Goal: Transaction & Acquisition: Book appointment/travel/reservation

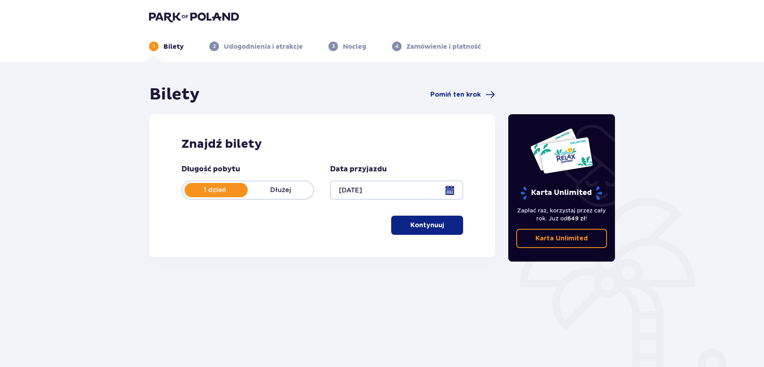
click at [438, 220] on button "Kontynuuj" at bounding box center [427, 225] width 72 height 19
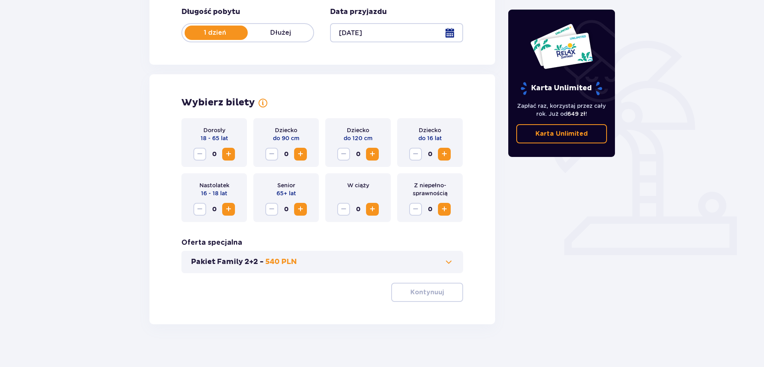
scroll to position [163, 0]
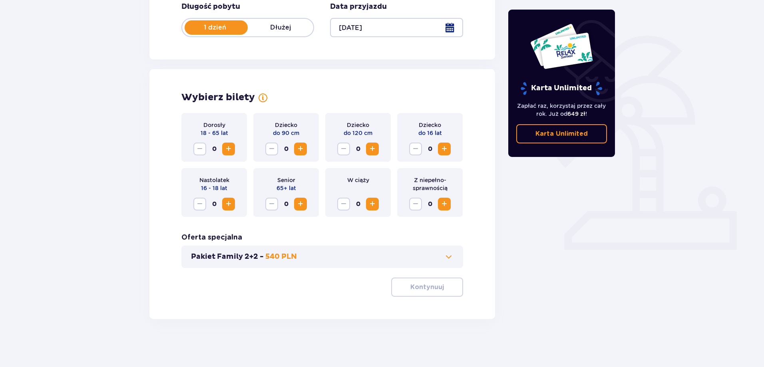
click at [229, 149] on span "Zwiększ" at bounding box center [229, 149] width 10 height 10
click at [229, 148] on span "Zwiększ" at bounding box center [229, 149] width 10 height 10
click at [422, 285] on p "Kontynuuj" at bounding box center [427, 287] width 34 height 9
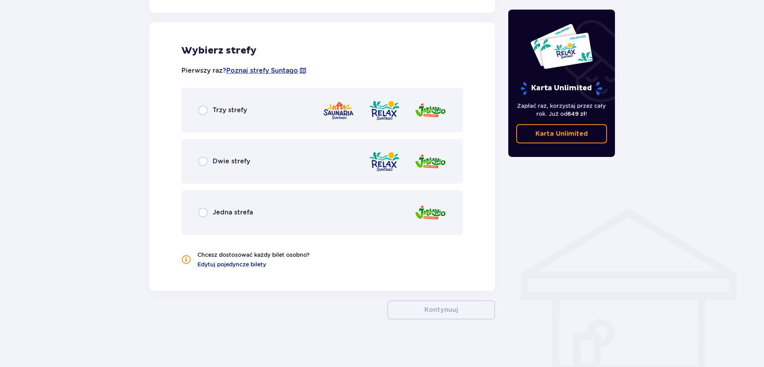
scroll to position [441, 0]
click at [255, 120] on div "Trzy strefy" at bounding box center [322, 109] width 282 height 45
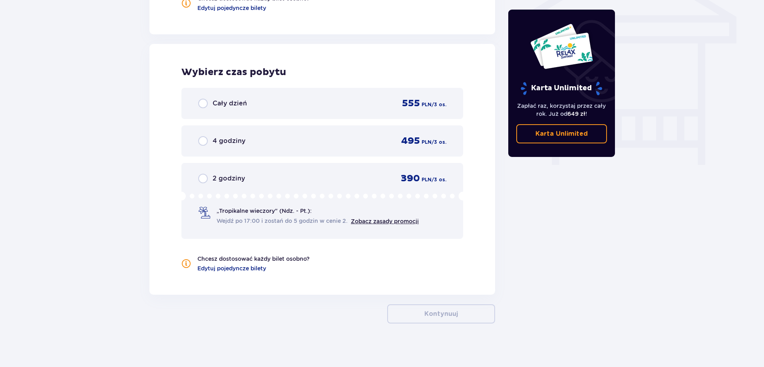
scroll to position [701, 0]
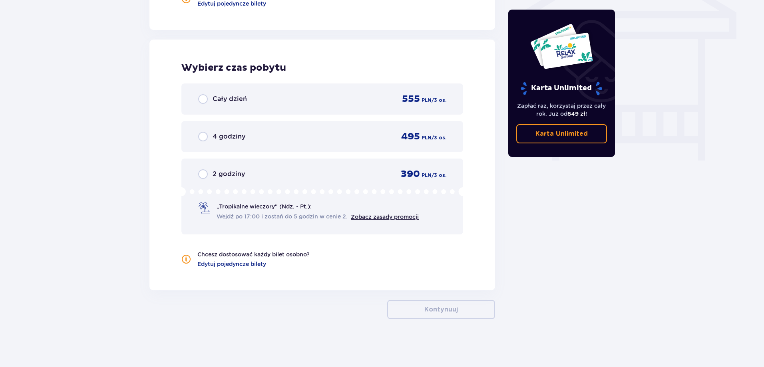
click at [229, 211] on div "„Tropikalne wieczory" (Ndz. - Pt.): Wejdź po 17:00 i zostań do 5 godzin w cenie…" at bounding box center [317, 211] width 202 height 18
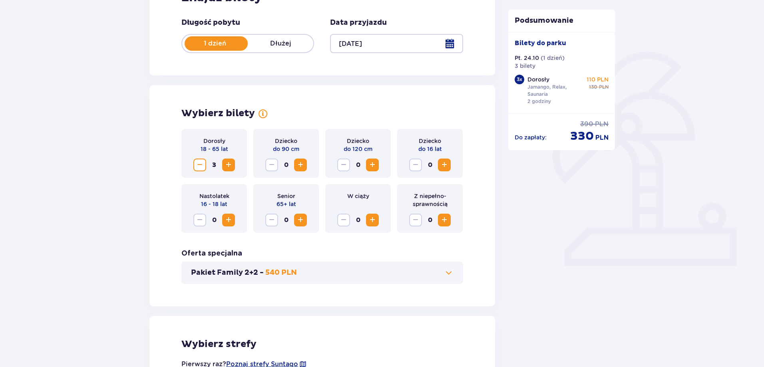
scroll to position [0, 0]
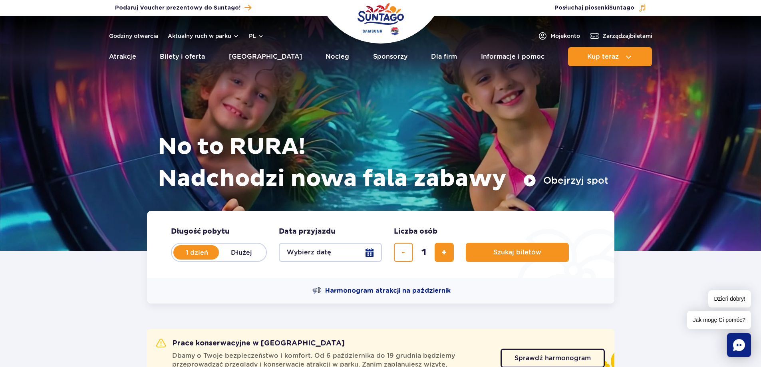
click at [365, 254] on button "Wybierz datę" at bounding box center [330, 252] width 103 height 19
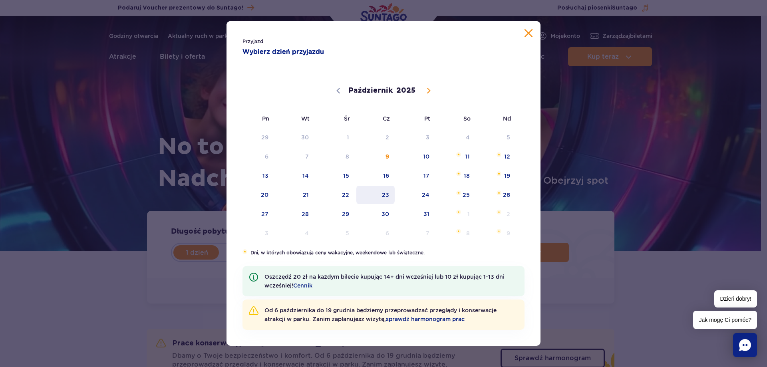
click at [390, 193] on span "23" at bounding box center [375, 195] width 40 height 18
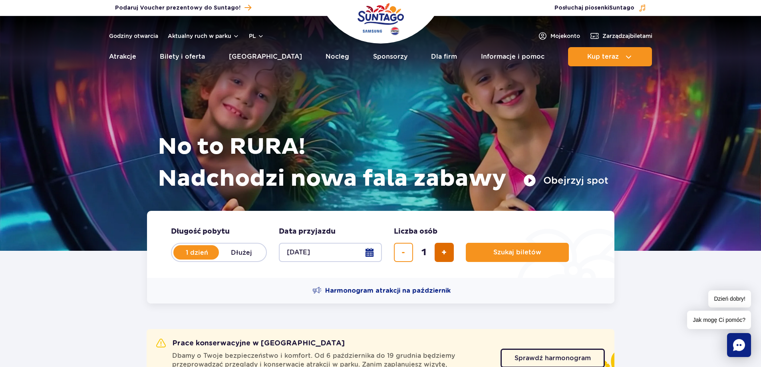
click at [444, 252] on span "dodaj bilet" at bounding box center [443, 252] width 5 height 0
type input "3"
click at [517, 256] on span "Szukaj biletów" at bounding box center [514, 252] width 48 height 7
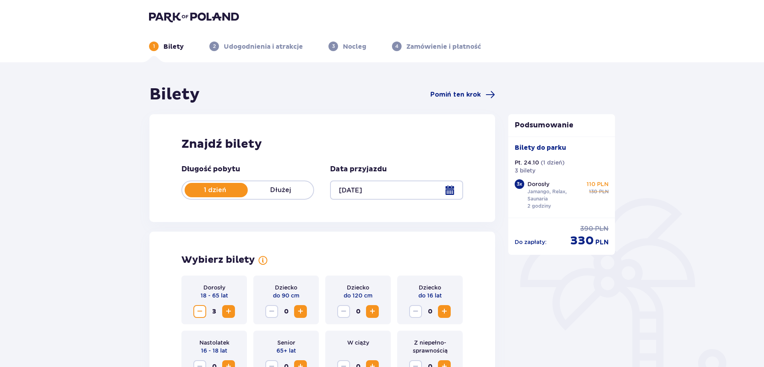
click at [454, 193] on div at bounding box center [396, 190] width 133 height 19
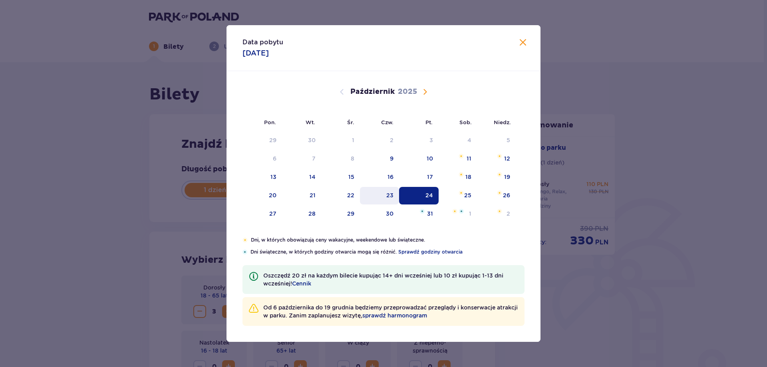
click at [391, 195] on div "23" at bounding box center [389, 195] width 7 height 8
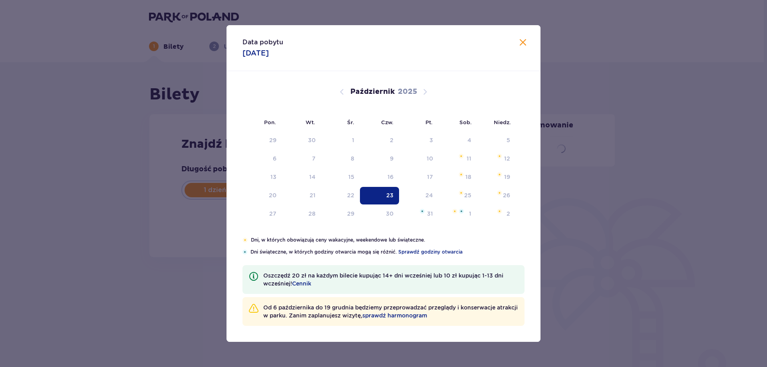
click at [129, 260] on div "Bilety Pomiń ten krok Znajdź bilety Długość pobytu 1 dzień Dłużej Data przyjazd…" at bounding box center [382, 188] width 764 height 252
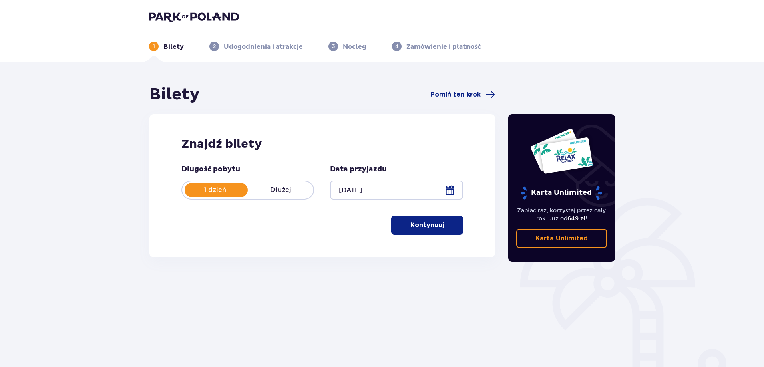
click at [435, 233] on button "Kontynuuj" at bounding box center [427, 225] width 72 height 19
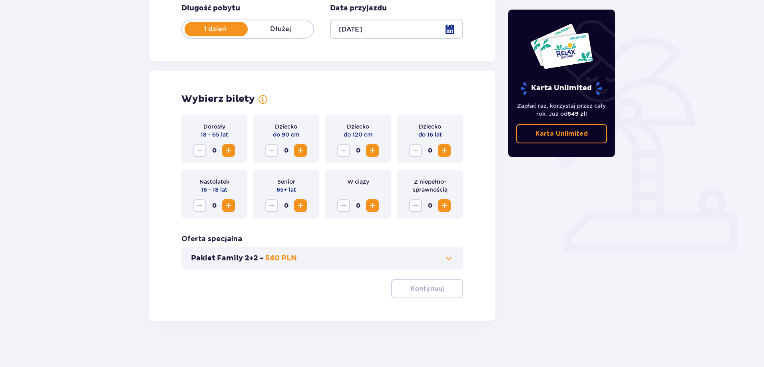
scroll to position [163, 0]
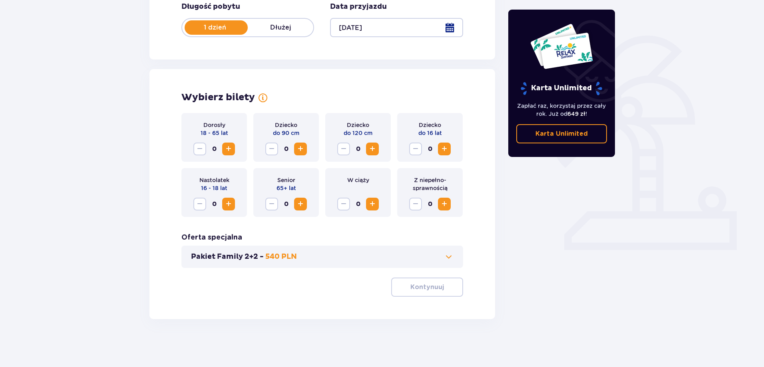
click at [232, 148] on span "Zwiększ" at bounding box center [229, 149] width 10 height 10
click at [232, 147] on span "Zwiększ" at bounding box center [229, 149] width 10 height 10
click at [432, 288] on p "Kontynuuj" at bounding box center [427, 287] width 34 height 9
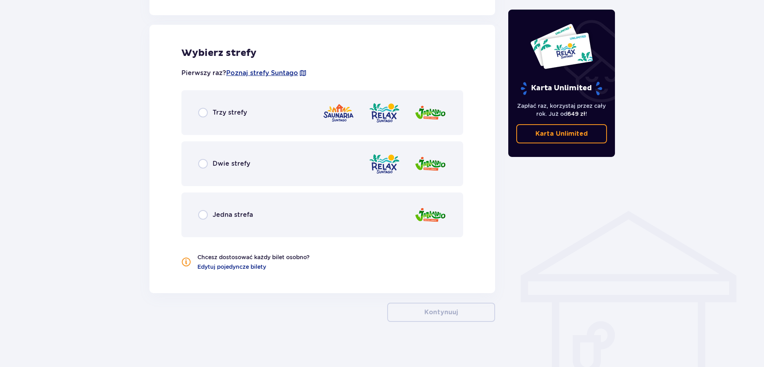
scroll to position [441, 0]
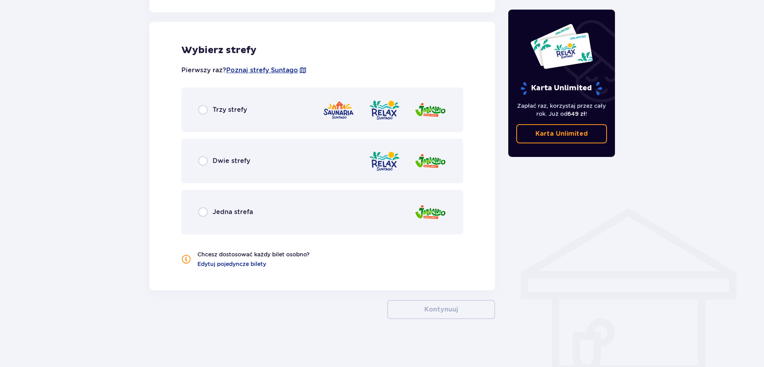
click at [324, 216] on div "Jedna strefa" at bounding box center [322, 212] width 282 height 45
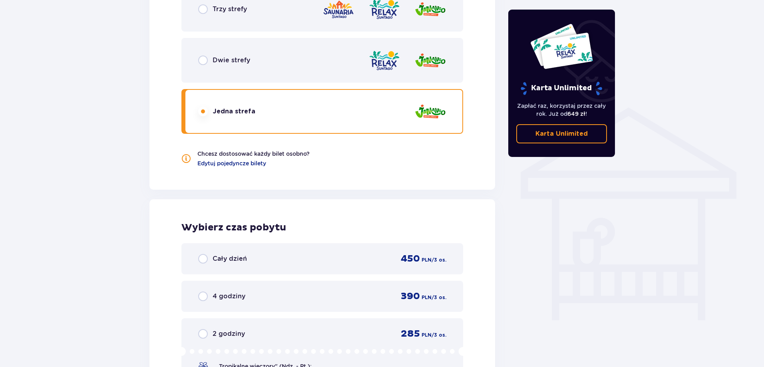
scroll to position [461, 0]
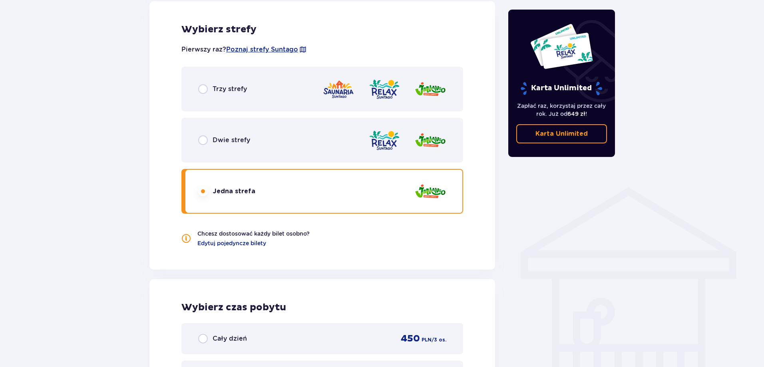
click at [237, 105] on div "Trzy strefy" at bounding box center [322, 89] width 282 height 45
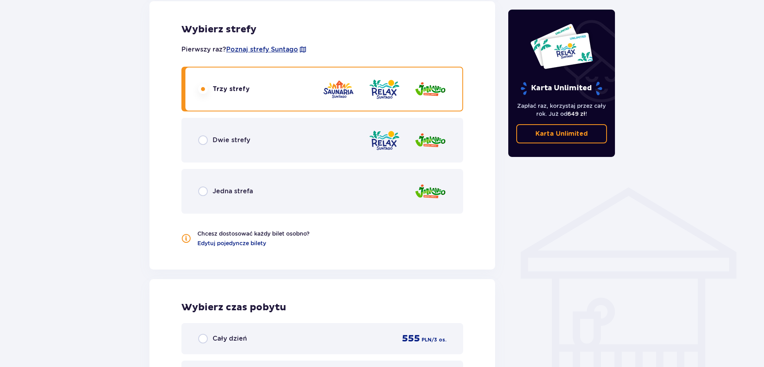
click at [237, 149] on div "Dwie strefy" at bounding box center [322, 140] width 282 height 45
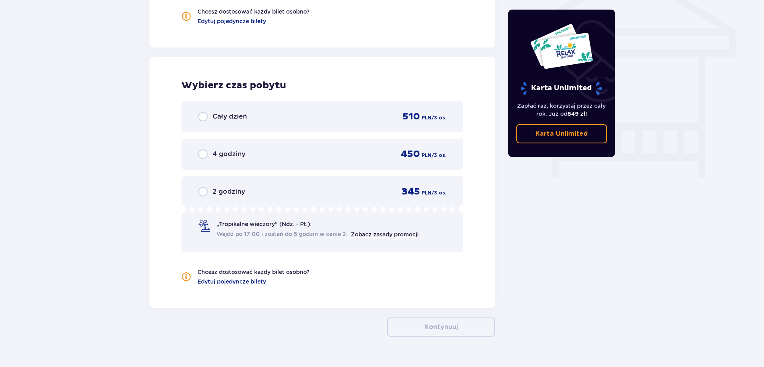
scroll to position [701, 0]
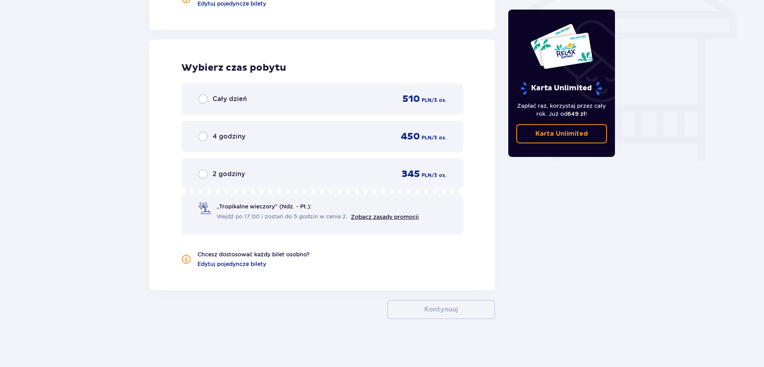
click at [236, 209] on span "„Tropikalne wieczory" (Ndz. - Pt.):" at bounding box center [263, 206] width 95 height 8
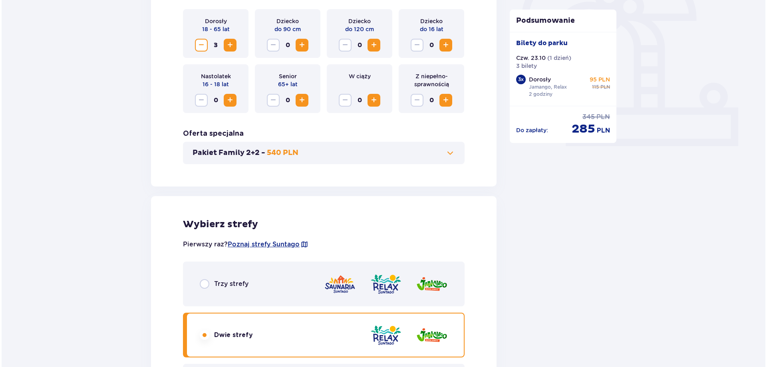
scroll to position [107, 0]
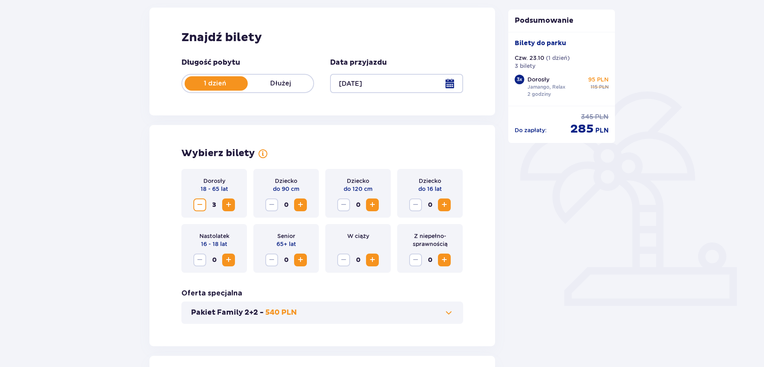
click at [452, 80] on div at bounding box center [396, 83] width 133 height 19
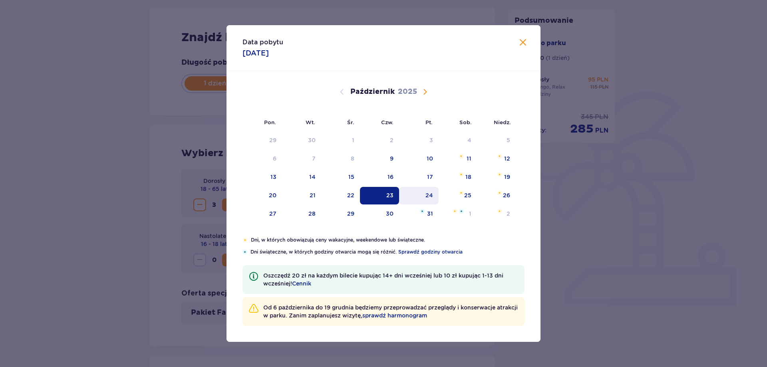
click at [425, 190] on div "24" at bounding box center [419, 196] width 40 height 18
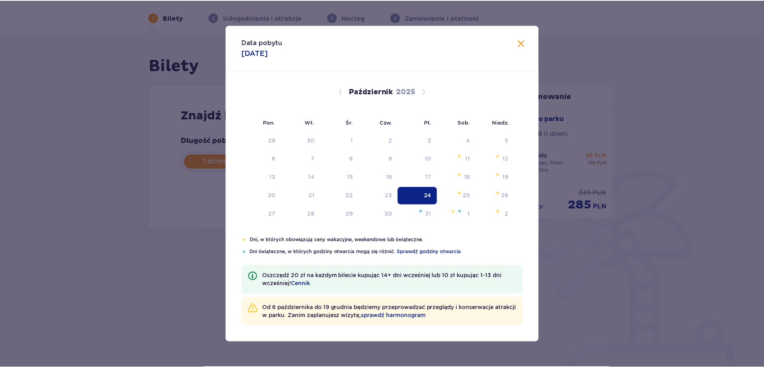
scroll to position [29, 0]
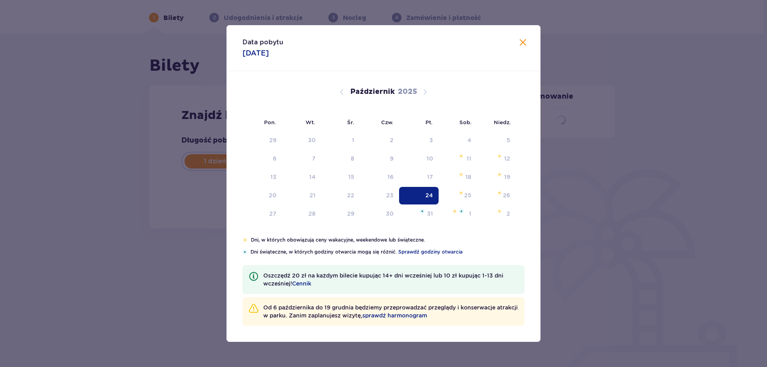
click at [618, 257] on div "Bilety Pomiń ten krok Znajdź bilety Długość pobytu 1 dzień Dłużej Data przyjazd…" at bounding box center [382, 160] width 764 height 252
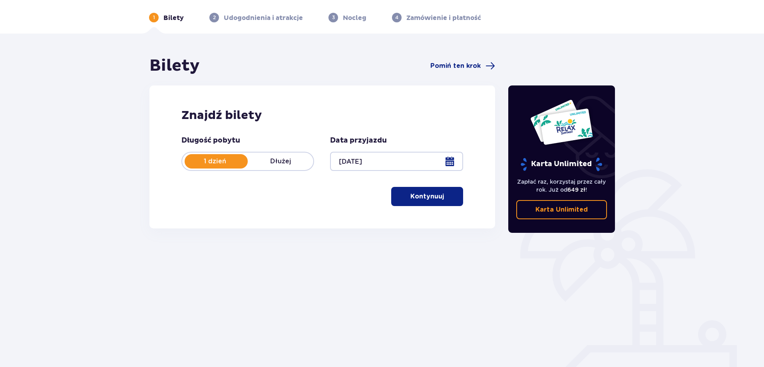
click at [424, 203] on button "Kontynuuj" at bounding box center [427, 196] width 72 height 19
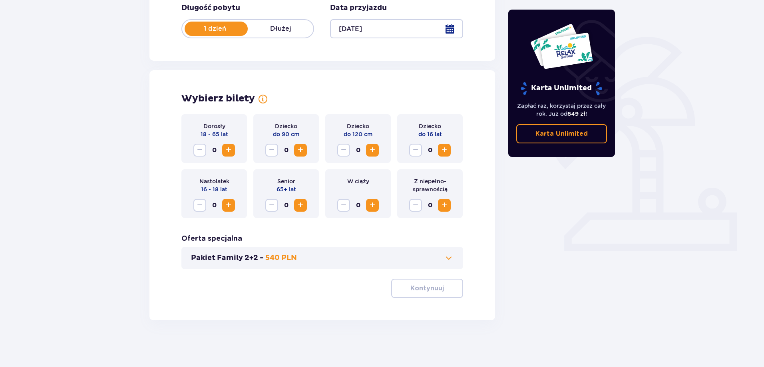
scroll to position [163, 0]
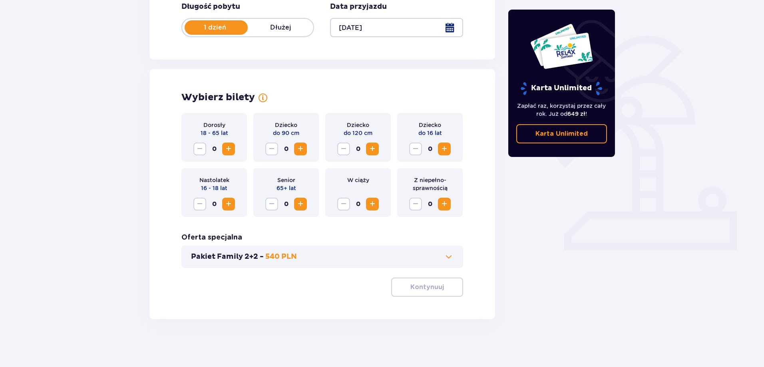
click at [227, 147] on span "Zwiększ" at bounding box center [229, 149] width 10 height 10
click at [438, 285] on button "Kontynuuj" at bounding box center [427, 287] width 72 height 19
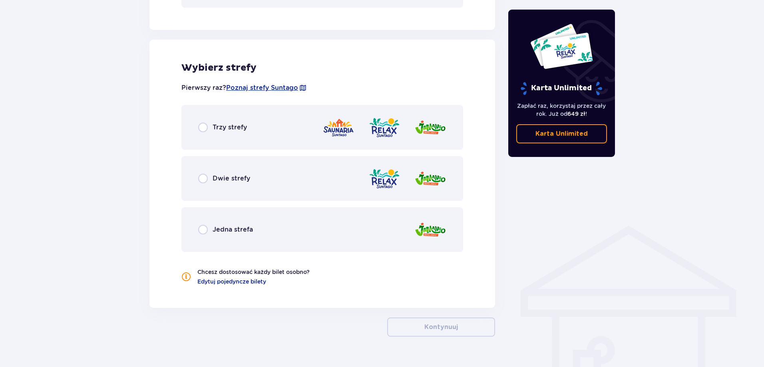
scroll to position [441, 0]
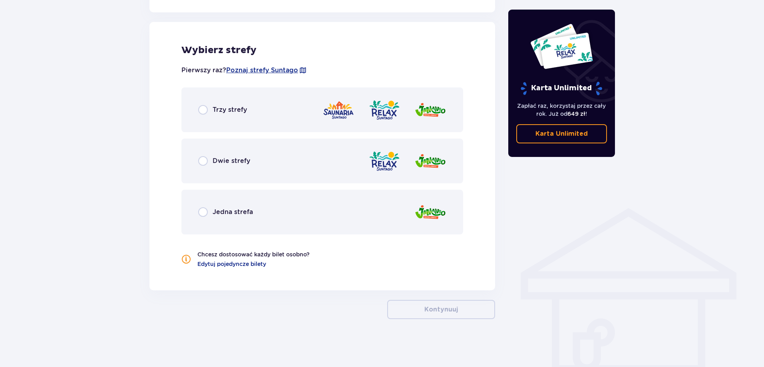
click at [295, 165] on div "Dwie strefy" at bounding box center [322, 161] width 282 height 45
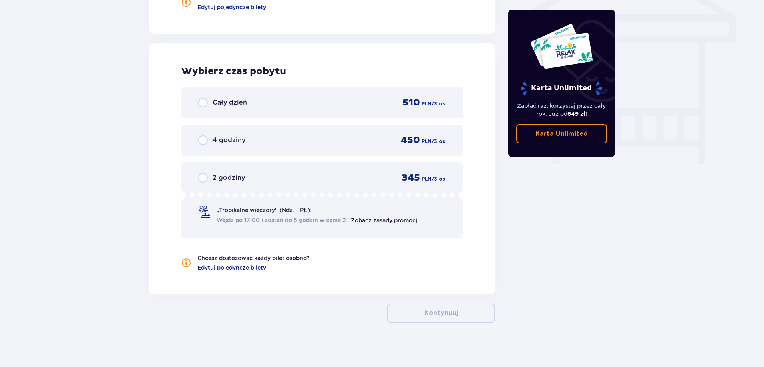
scroll to position [701, 0]
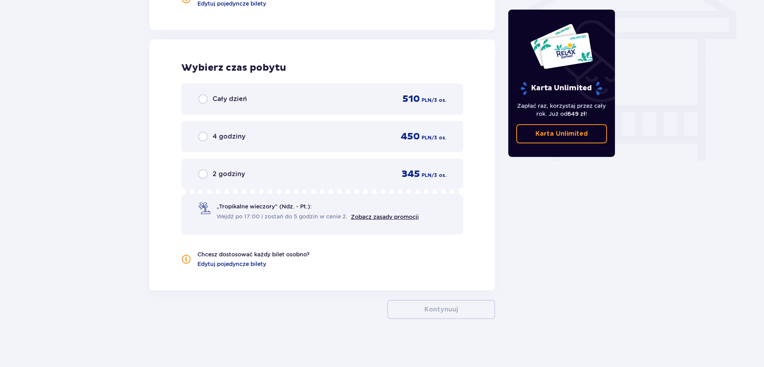
click at [302, 209] on span "„Tropikalne wieczory" (Ndz. - Pt.):" at bounding box center [263, 206] width 95 height 8
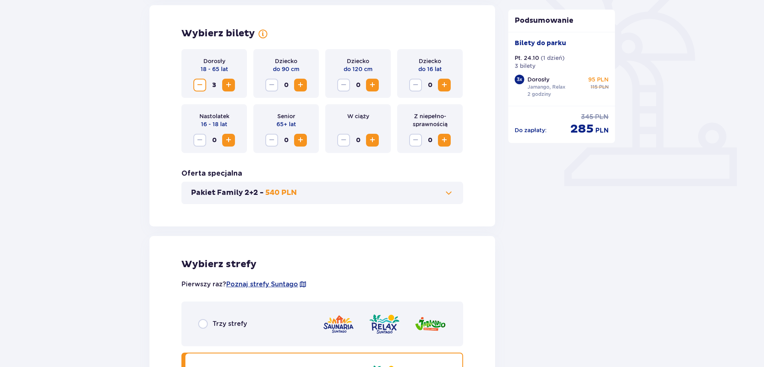
scroll to position [0, 0]
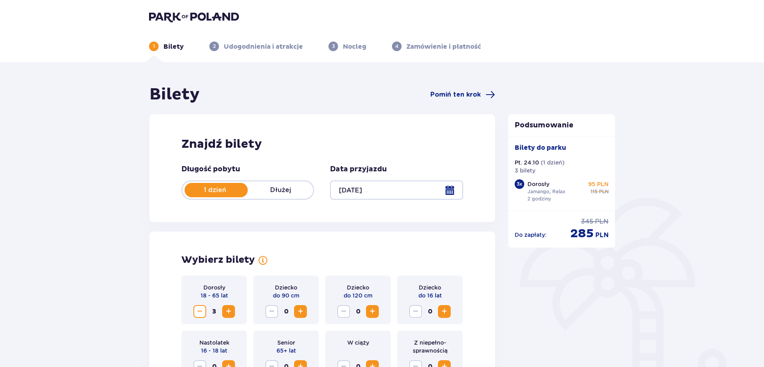
click at [450, 187] on div at bounding box center [396, 190] width 133 height 19
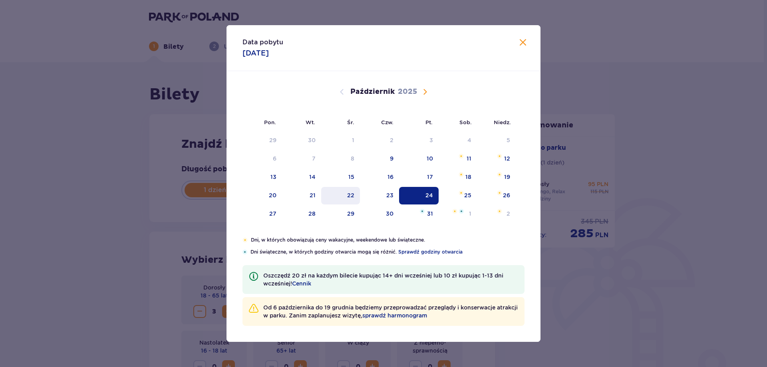
click at [351, 192] on div "22" at bounding box center [350, 195] width 7 height 8
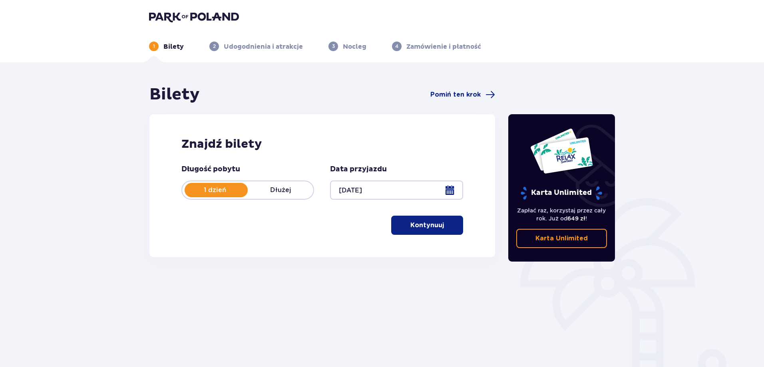
click at [403, 224] on button "Kontynuuj" at bounding box center [427, 225] width 72 height 19
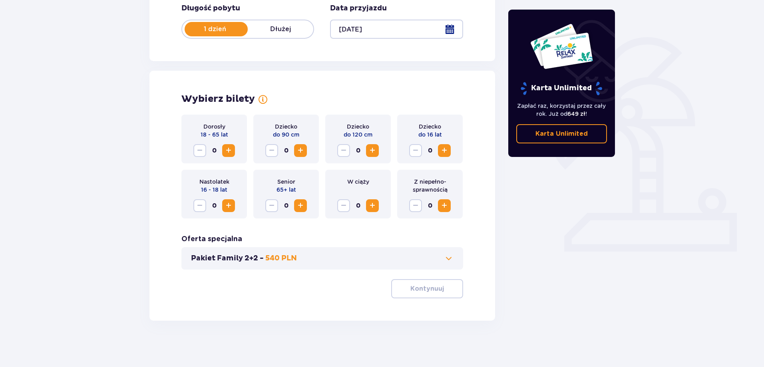
scroll to position [163, 0]
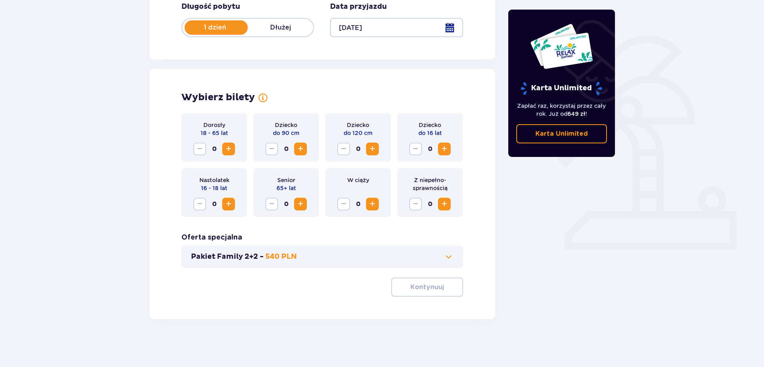
click at [229, 148] on span "Zwiększ" at bounding box center [229, 149] width 10 height 10
click at [229, 147] on span "Zwiększ" at bounding box center [229, 149] width 10 height 10
click at [428, 290] on p "Kontynuuj" at bounding box center [427, 287] width 34 height 9
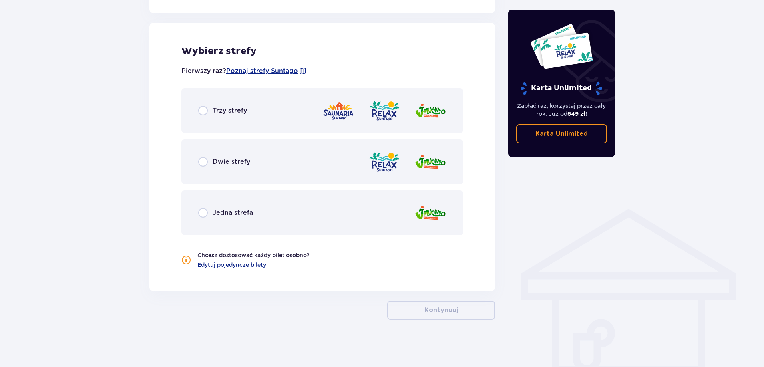
scroll to position [441, 0]
click at [318, 221] on div "Jedna strefa" at bounding box center [322, 212] width 282 height 45
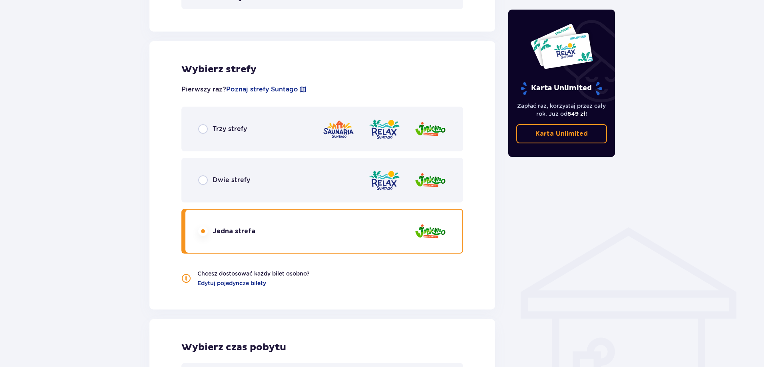
click at [286, 184] on div "Dwie strefy" at bounding box center [322, 180] width 282 height 45
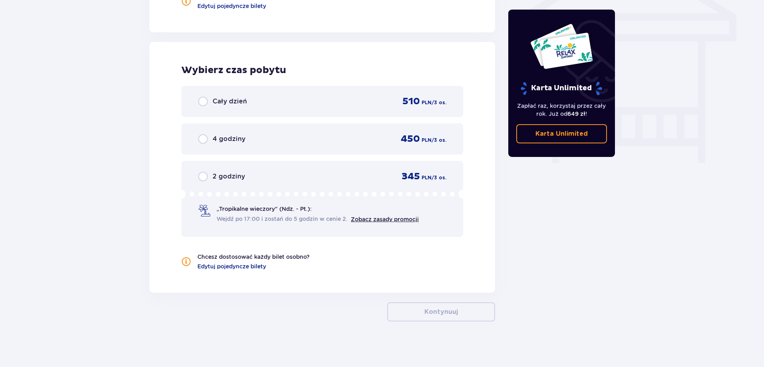
scroll to position [701, 0]
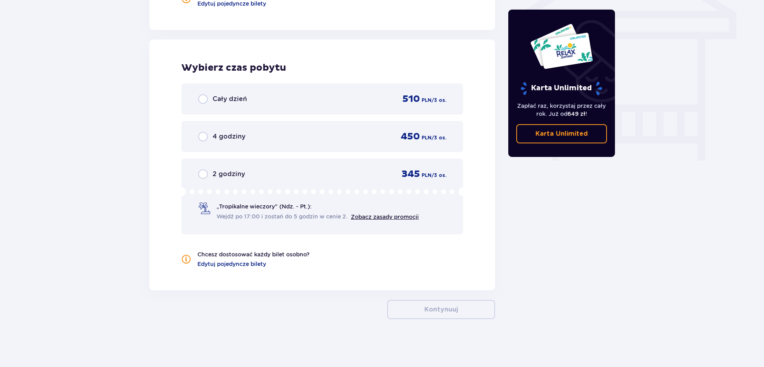
click at [274, 209] on span "„Tropikalne wieczory" (Ndz. - Pt.):" at bounding box center [263, 206] width 95 height 8
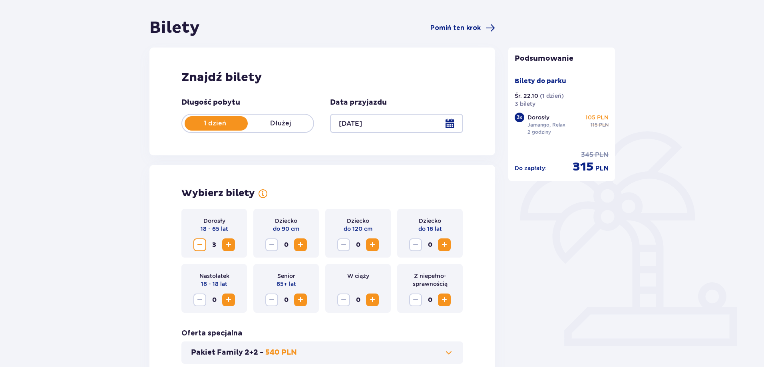
scroll to position [0, 0]
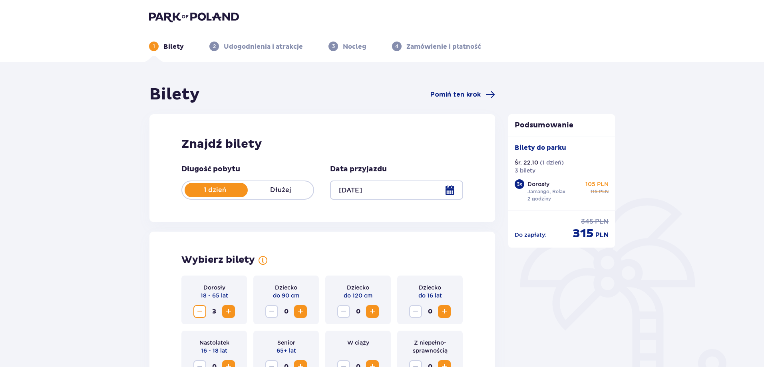
click at [449, 186] on div at bounding box center [396, 190] width 133 height 19
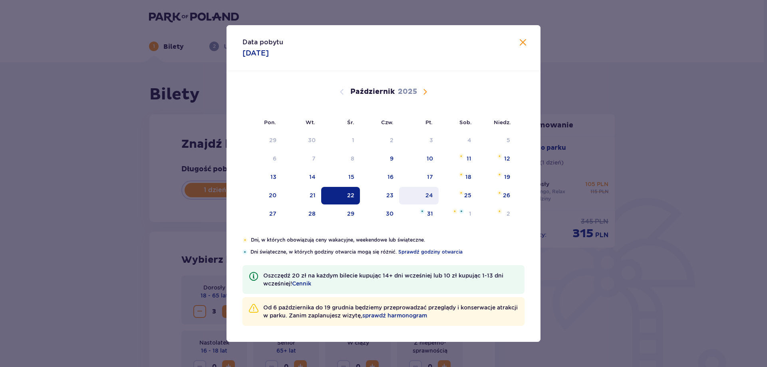
click at [423, 193] on div "24" at bounding box center [419, 196] width 40 height 18
type input "24.10.25"
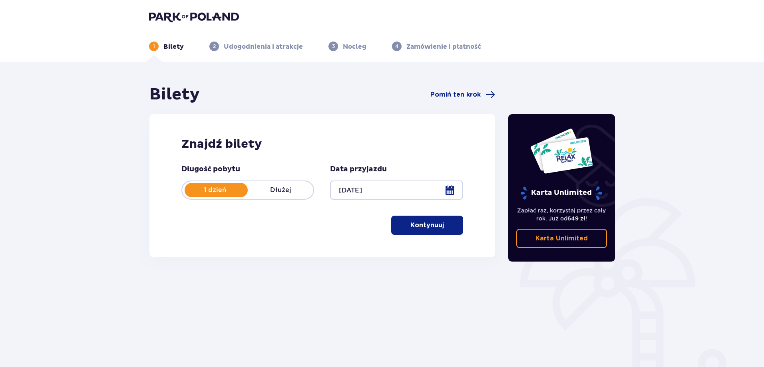
click at [443, 189] on div at bounding box center [396, 190] width 133 height 19
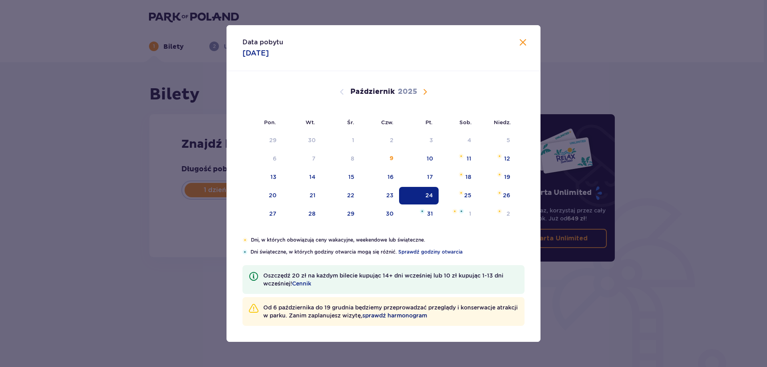
click at [420, 317] on span "sprawdź harmonogram" at bounding box center [394, 316] width 65 height 8
click at [523, 41] on span "Zamknij" at bounding box center [523, 43] width 10 height 10
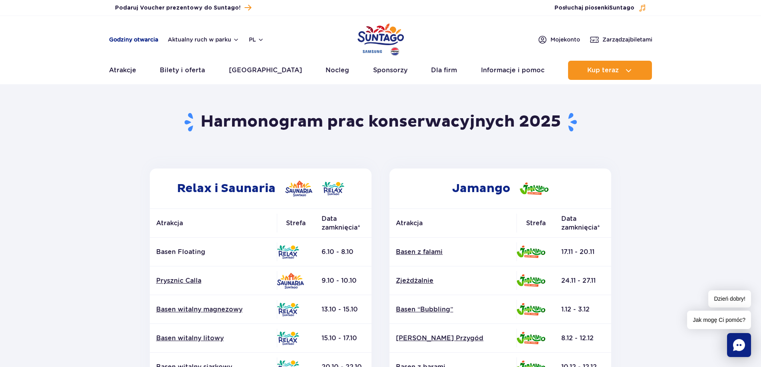
click at [139, 42] on link "Godziny otwarcia" at bounding box center [133, 40] width 49 height 8
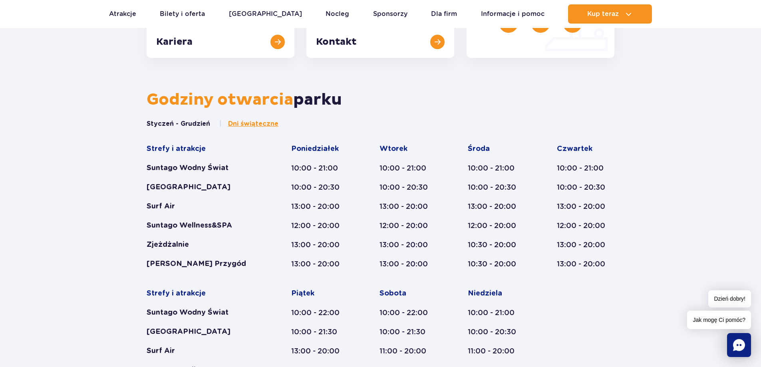
scroll to position [464, 0]
